Goal: Information Seeking & Learning: Learn about a topic

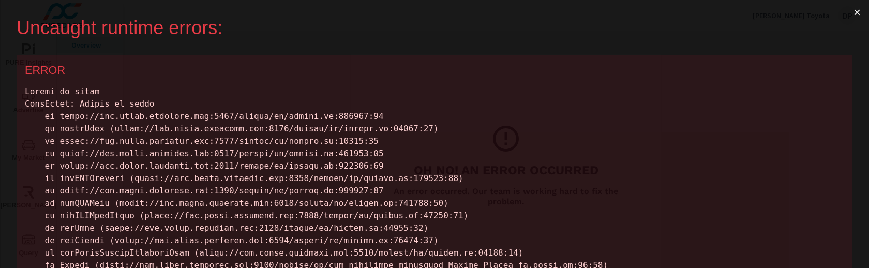
click at [513, 80] on div "ERROR" at bounding box center [435, 237] width 836 height 365
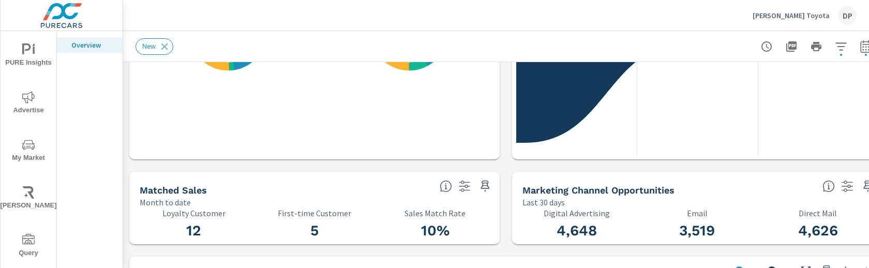
scroll to position [1, 0]
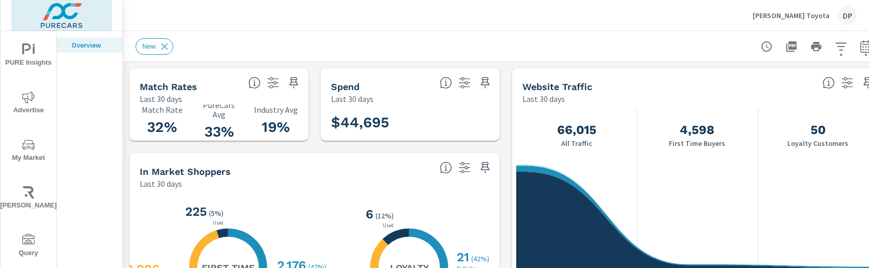
scroll to position [1, 0]
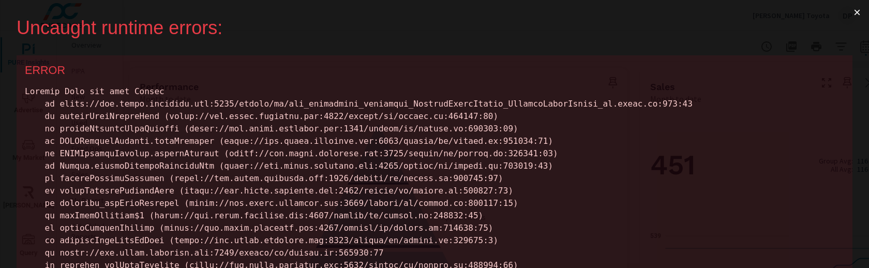
click at [856, 11] on button "×" at bounding box center [857, 12] width 24 height 25
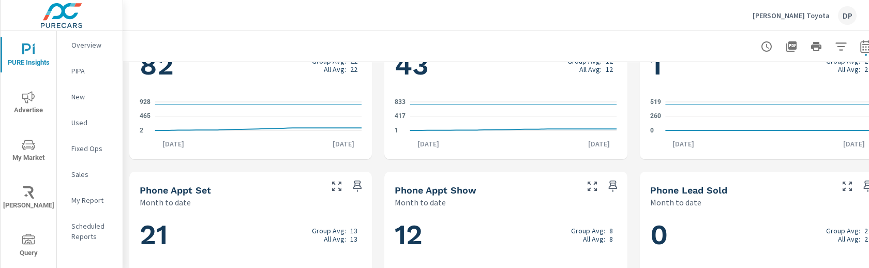
scroll to position [812, 0]
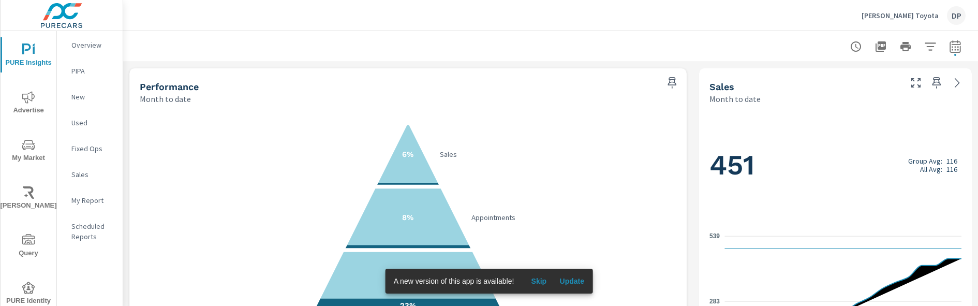
scroll to position [57, 0]
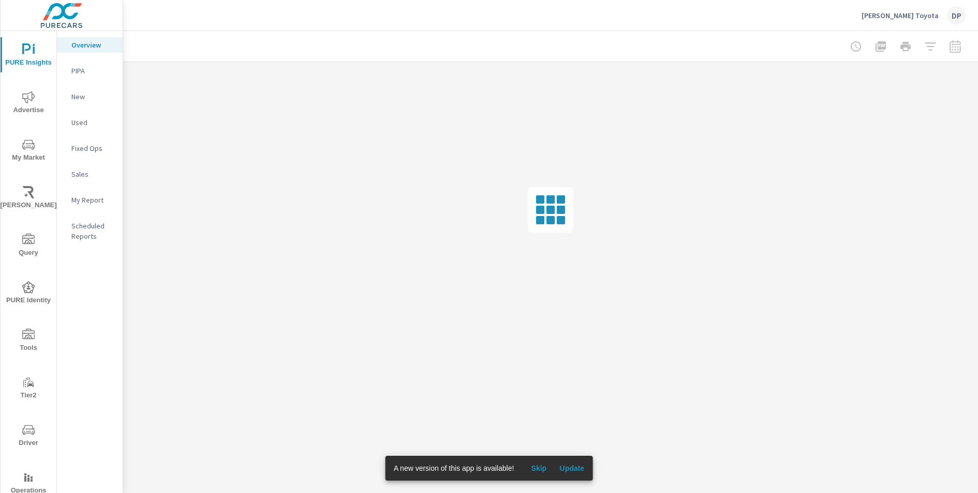
click at [567, 468] on span "Update" at bounding box center [571, 468] width 25 height 9
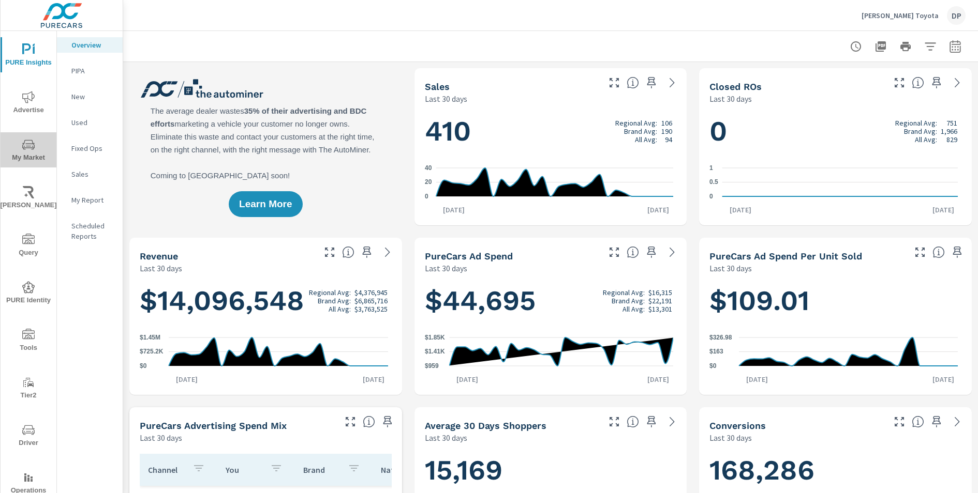
click at [28, 142] on icon "nav menu" at bounding box center [28, 145] width 12 height 12
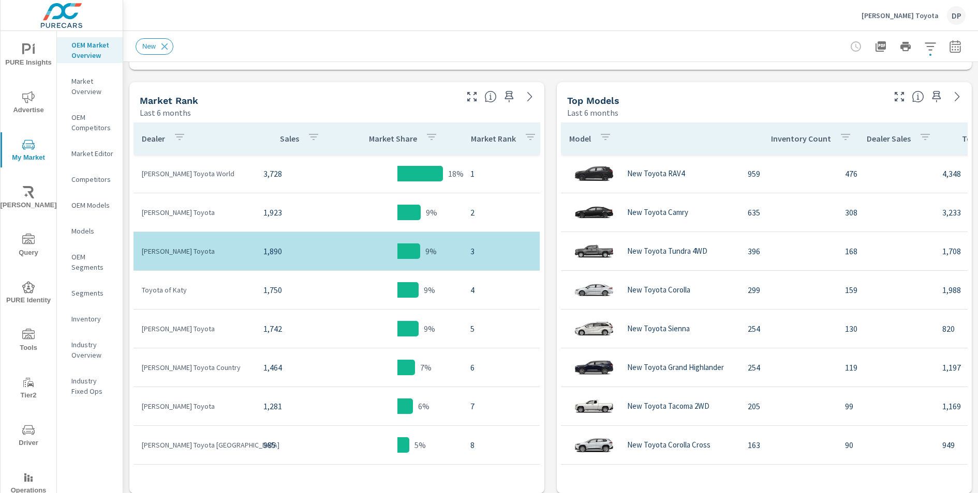
scroll to position [531, 0]
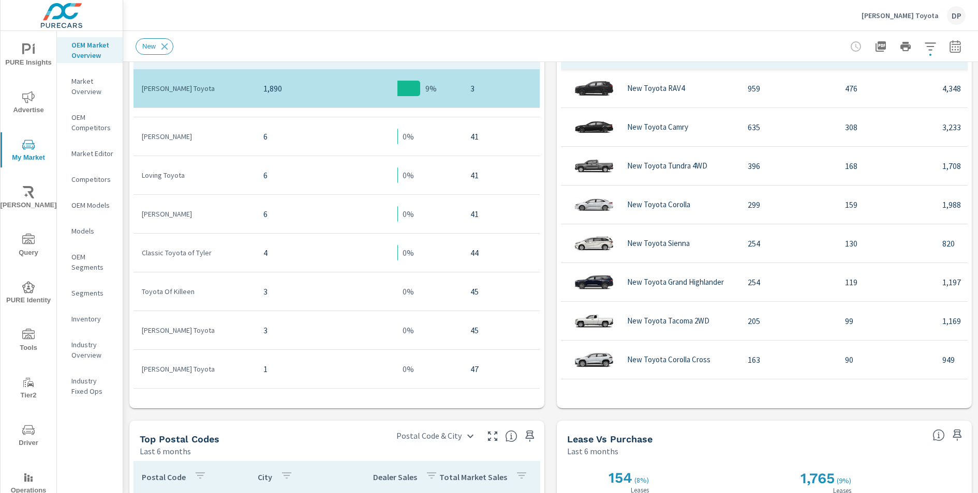
scroll to position [602, 0]
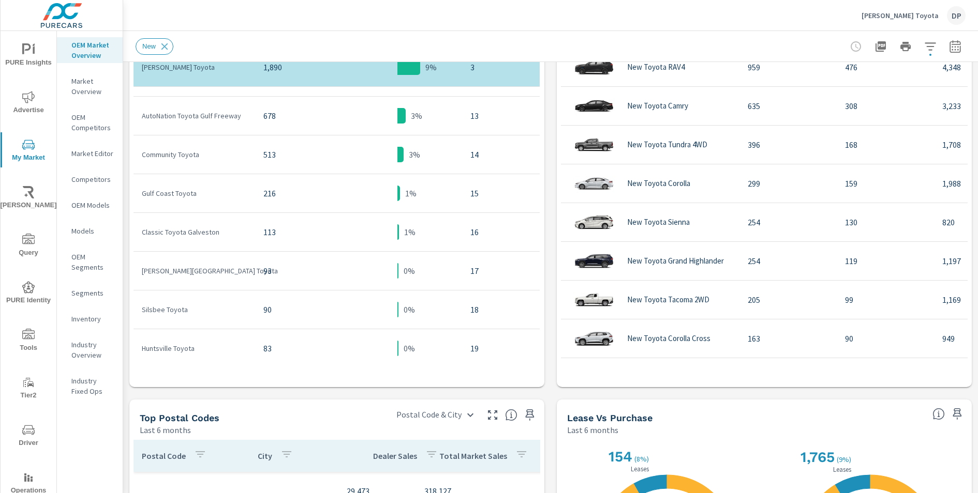
scroll to position [207, 0]
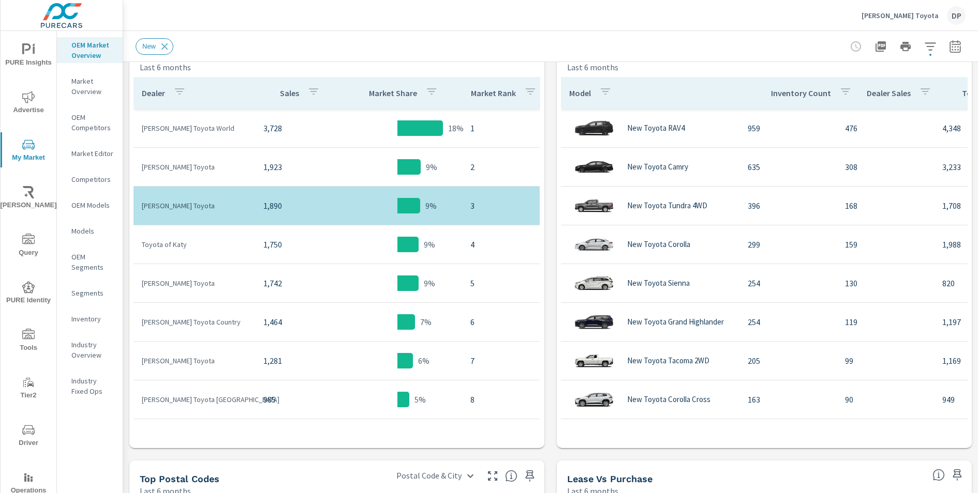
scroll to position [524, 0]
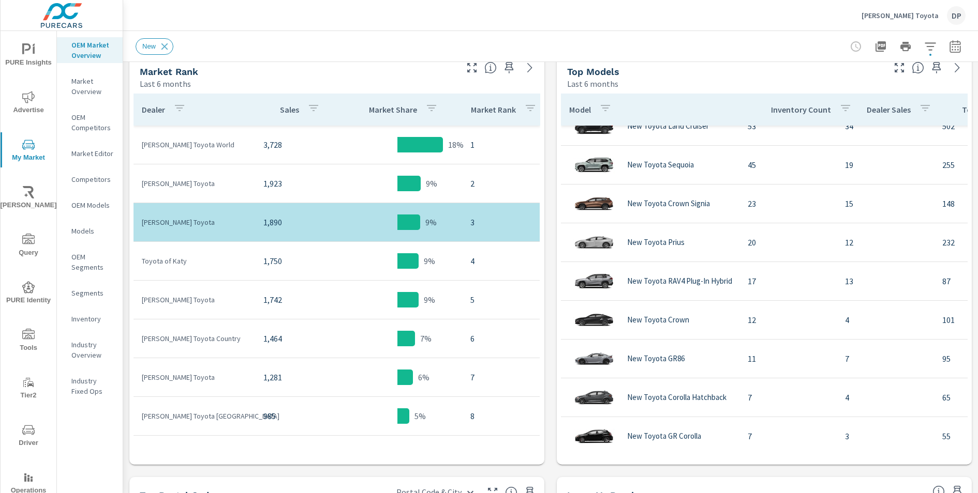
scroll to position [340, 0]
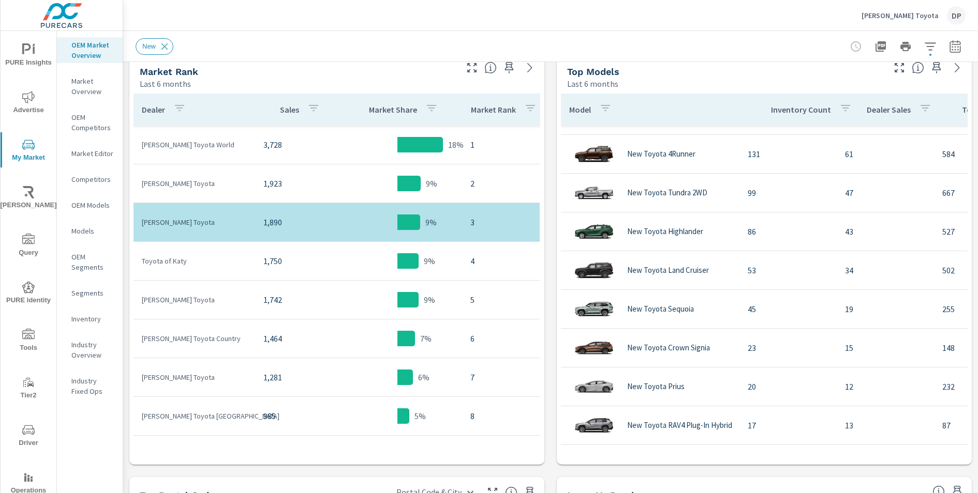
click at [371, 108] on p "Market Share" at bounding box center [393, 109] width 48 height 10
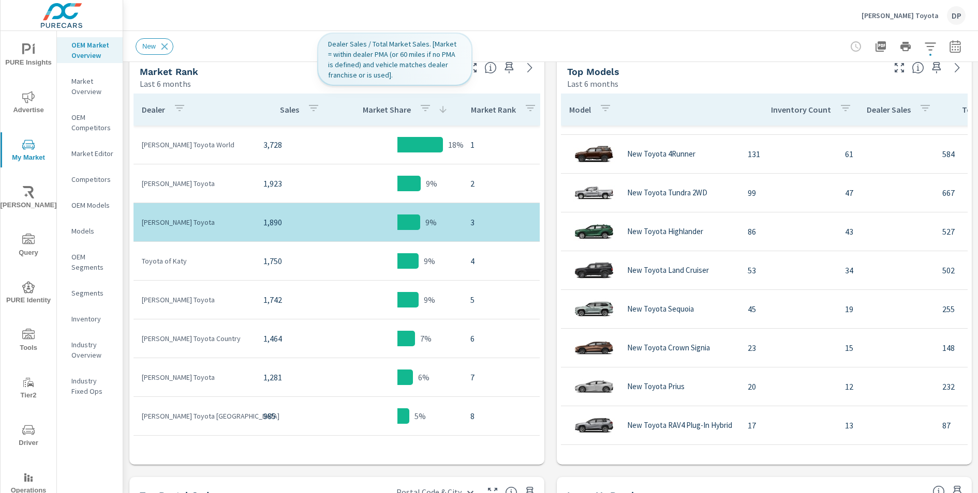
click at [371, 108] on p "Market Share" at bounding box center [387, 109] width 48 height 10
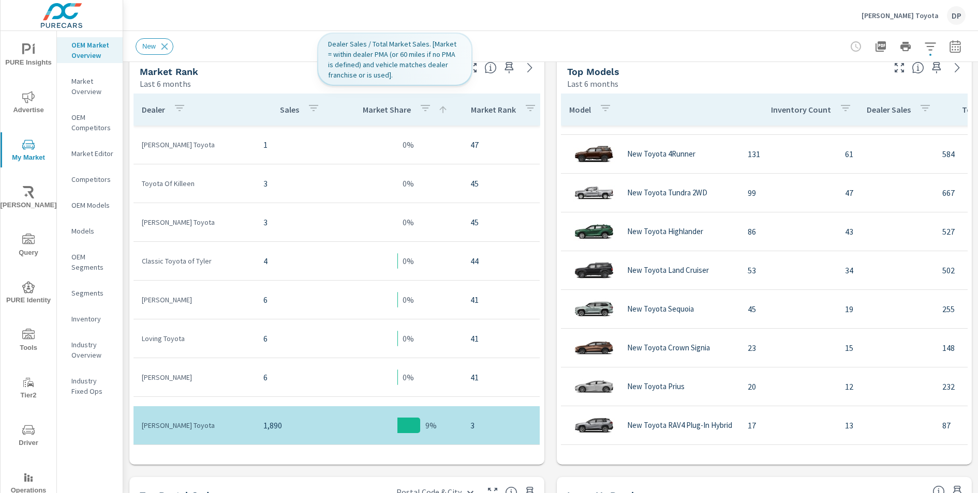
click at [371, 108] on p "Market Share" at bounding box center [387, 109] width 48 height 10
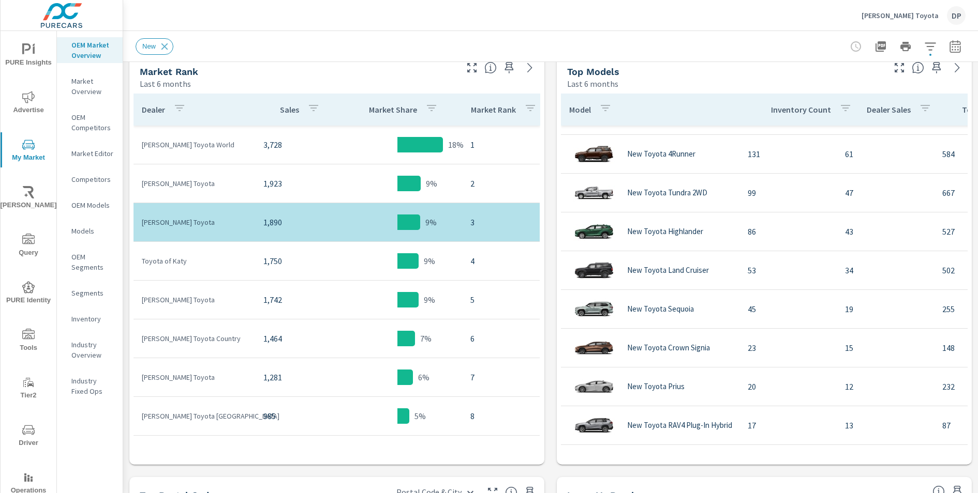
click at [288, 115] on div "Sales" at bounding box center [302, 110] width 44 height 24
click at [288, 115] on div "Sales" at bounding box center [308, 110] width 56 height 24
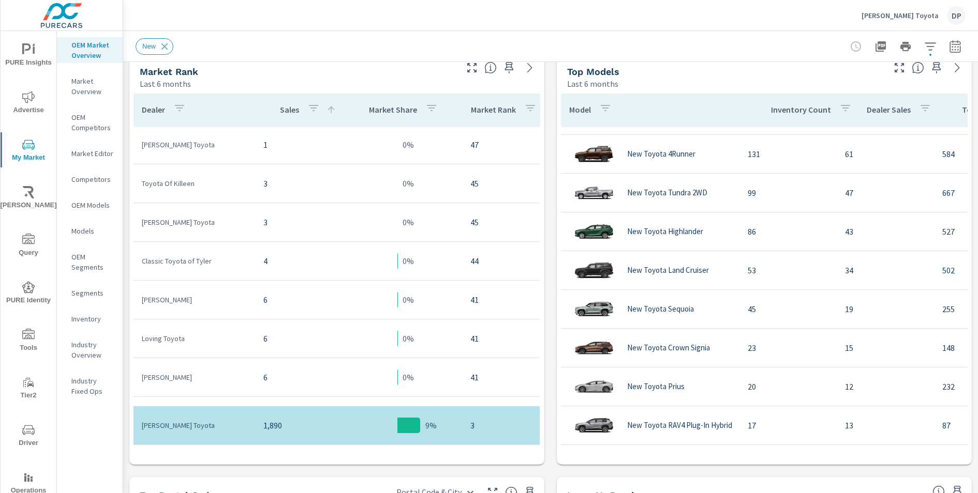
click at [288, 115] on div "Sales" at bounding box center [308, 110] width 56 height 24
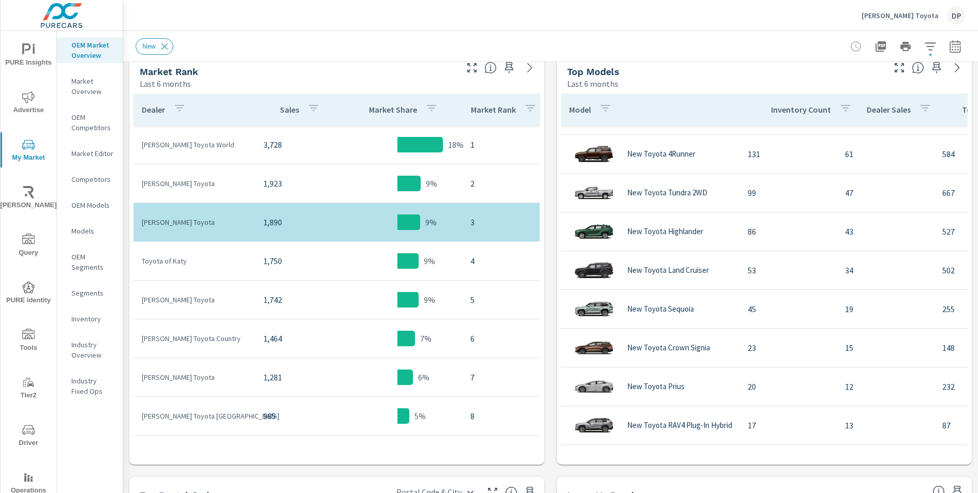
click at [156, 115] on div "Dealer" at bounding box center [166, 110] width 48 height 24
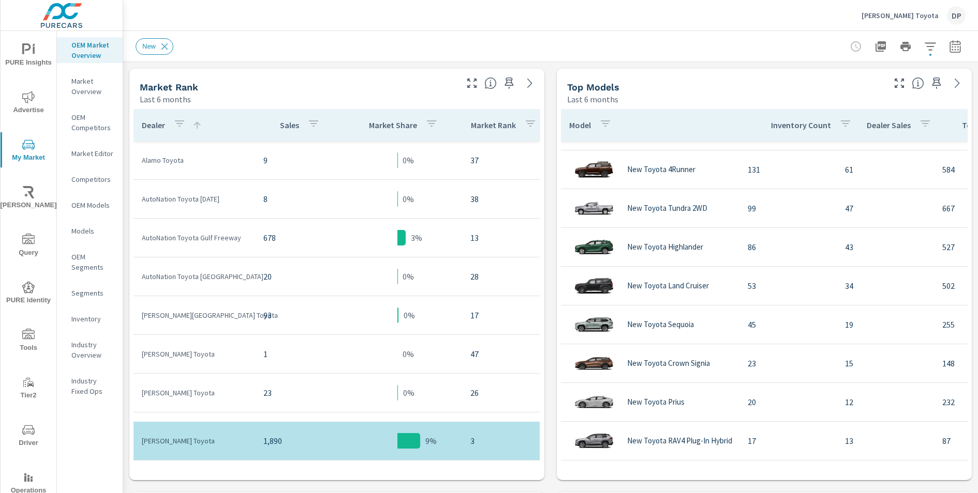
scroll to position [516, 0]
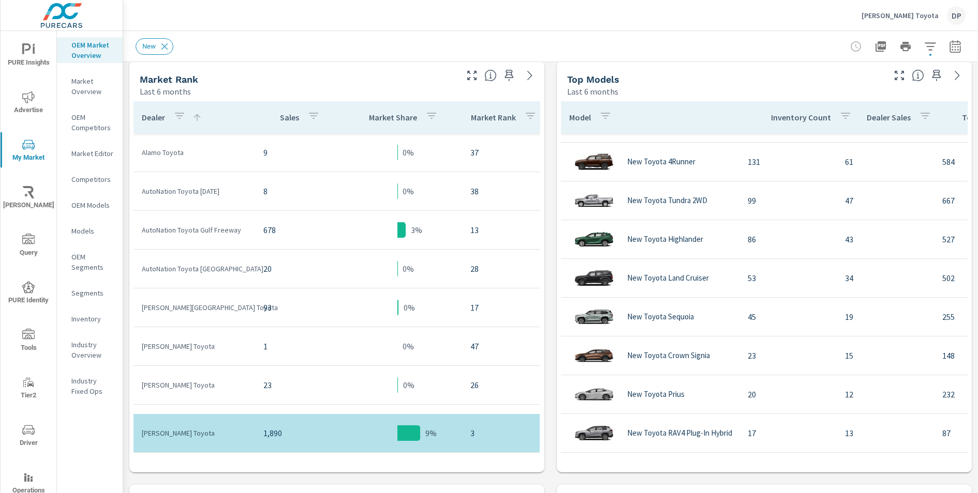
click at [151, 114] on p "Dealer" at bounding box center [153, 117] width 23 height 10
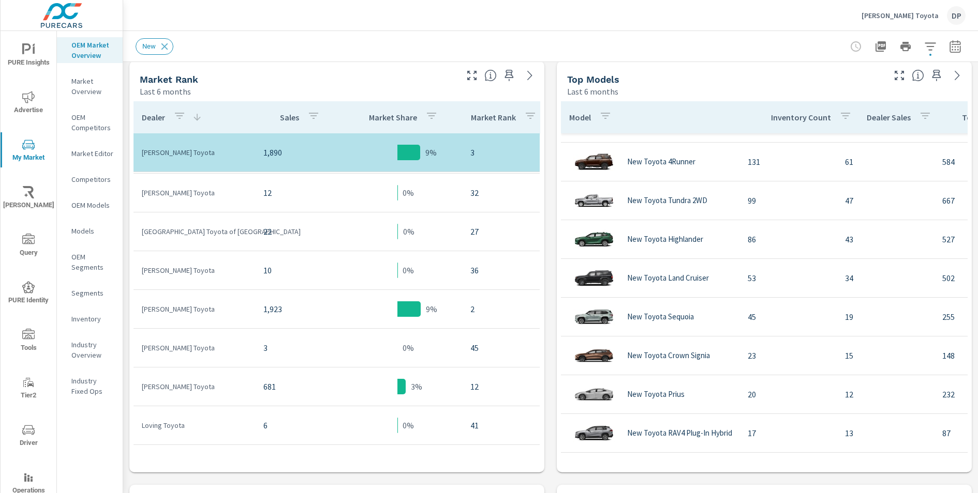
scroll to position [584, 0]
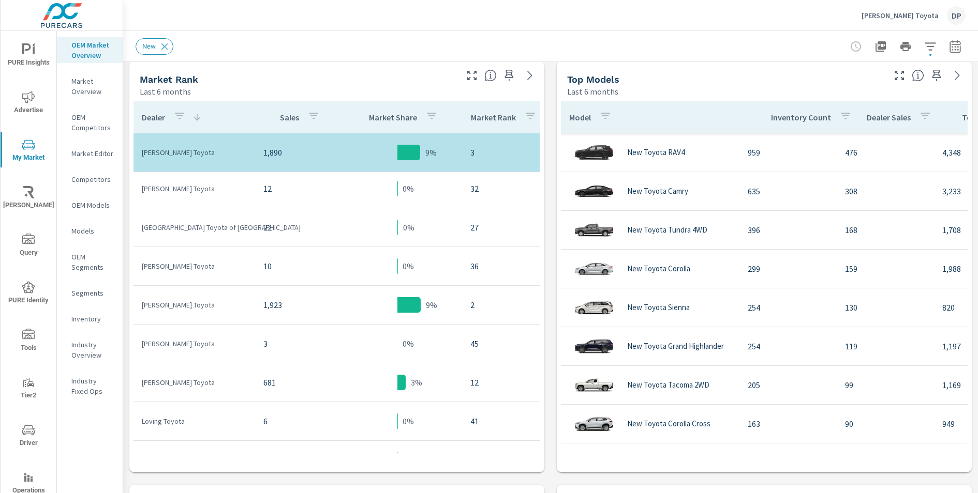
scroll to position [926, 0]
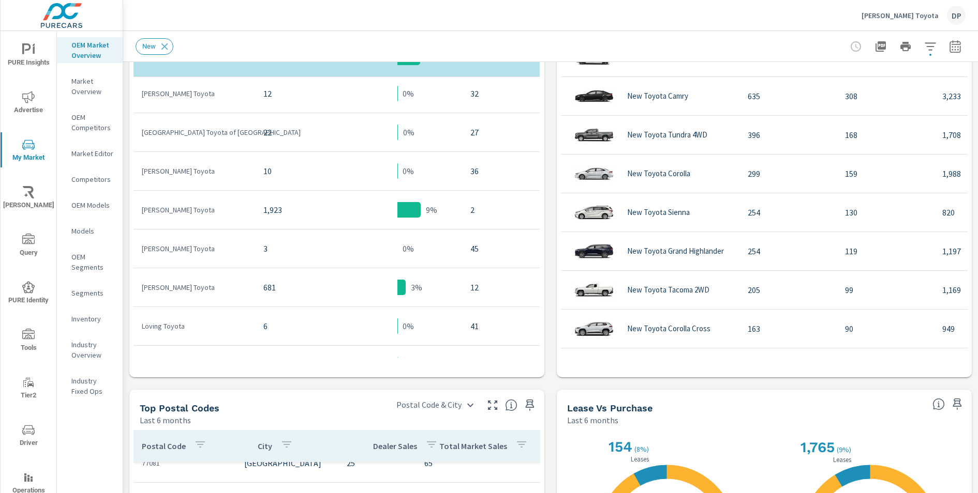
scroll to position [545, 0]
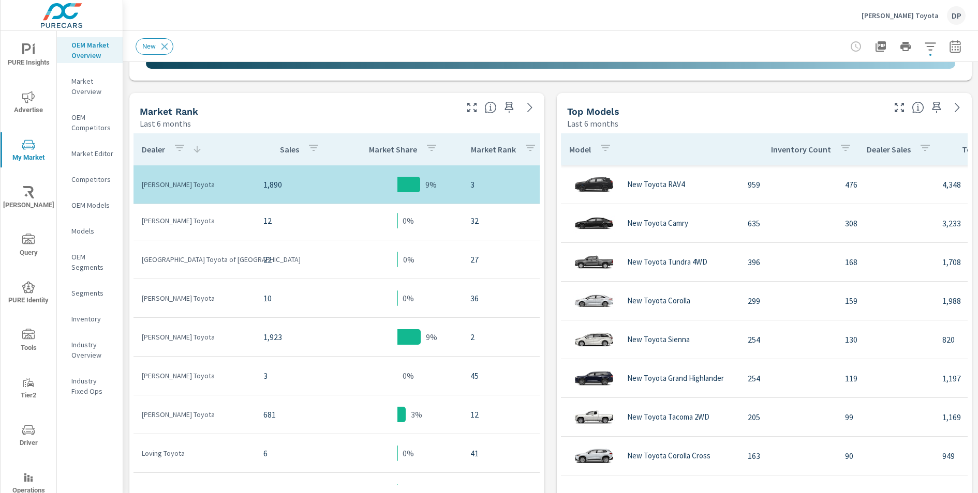
scroll to position [478, 0]
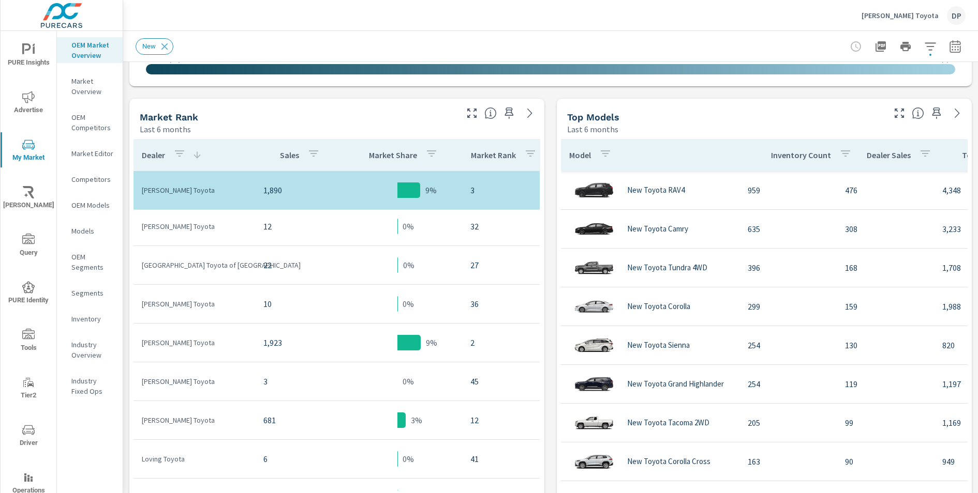
click at [547, 297] on div "Market View Last 6 months ← Move left → Move right ↑ Move up ↓ Move down + Zoom…" at bounding box center [550, 262] width 854 height 1357
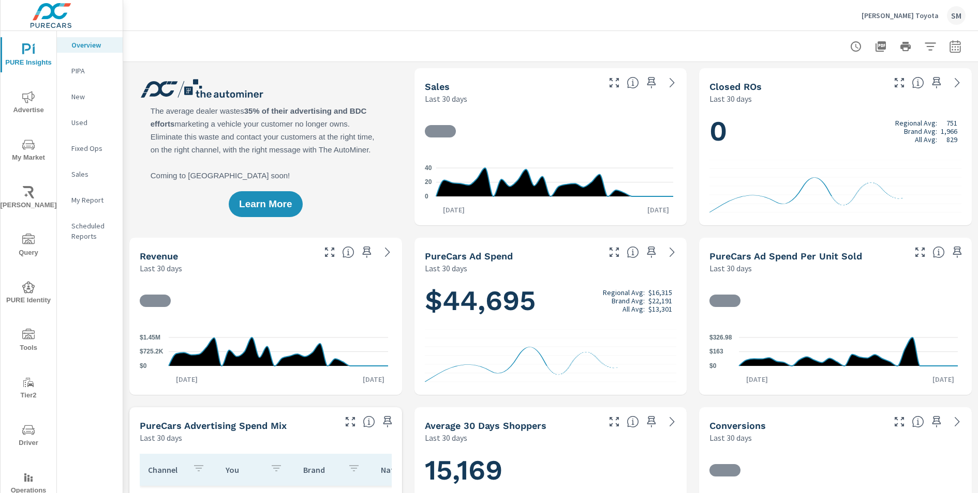
scroll to position [1, 0]
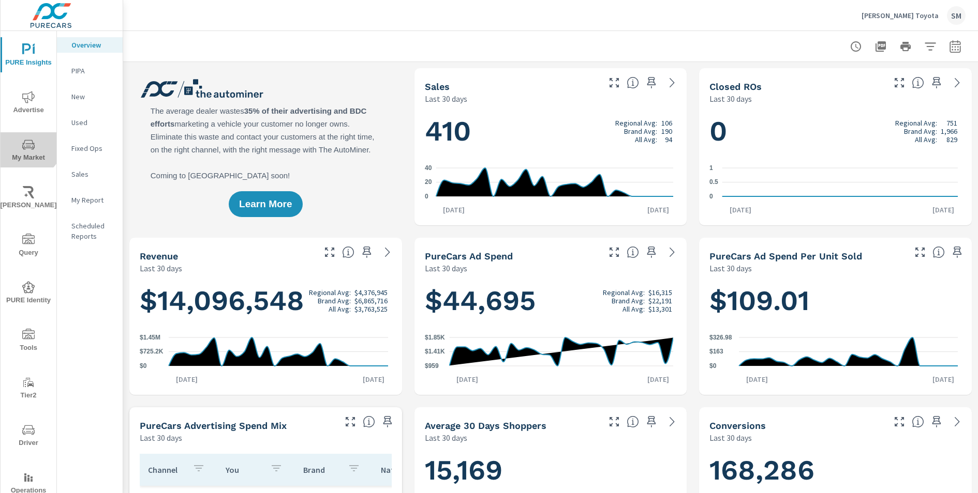
click at [26, 142] on icon "nav menu" at bounding box center [28, 145] width 12 height 12
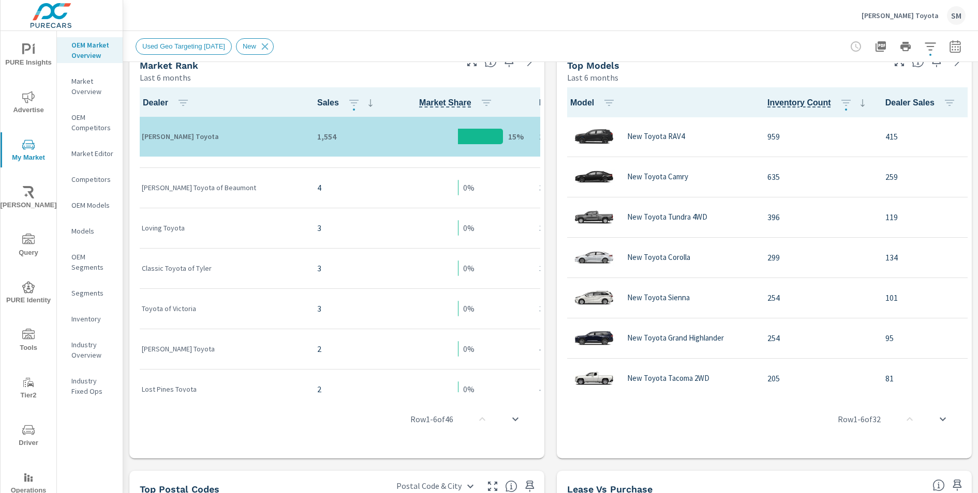
scroll to position [1581, 0]
